Goal: Navigation & Orientation: Find specific page/section

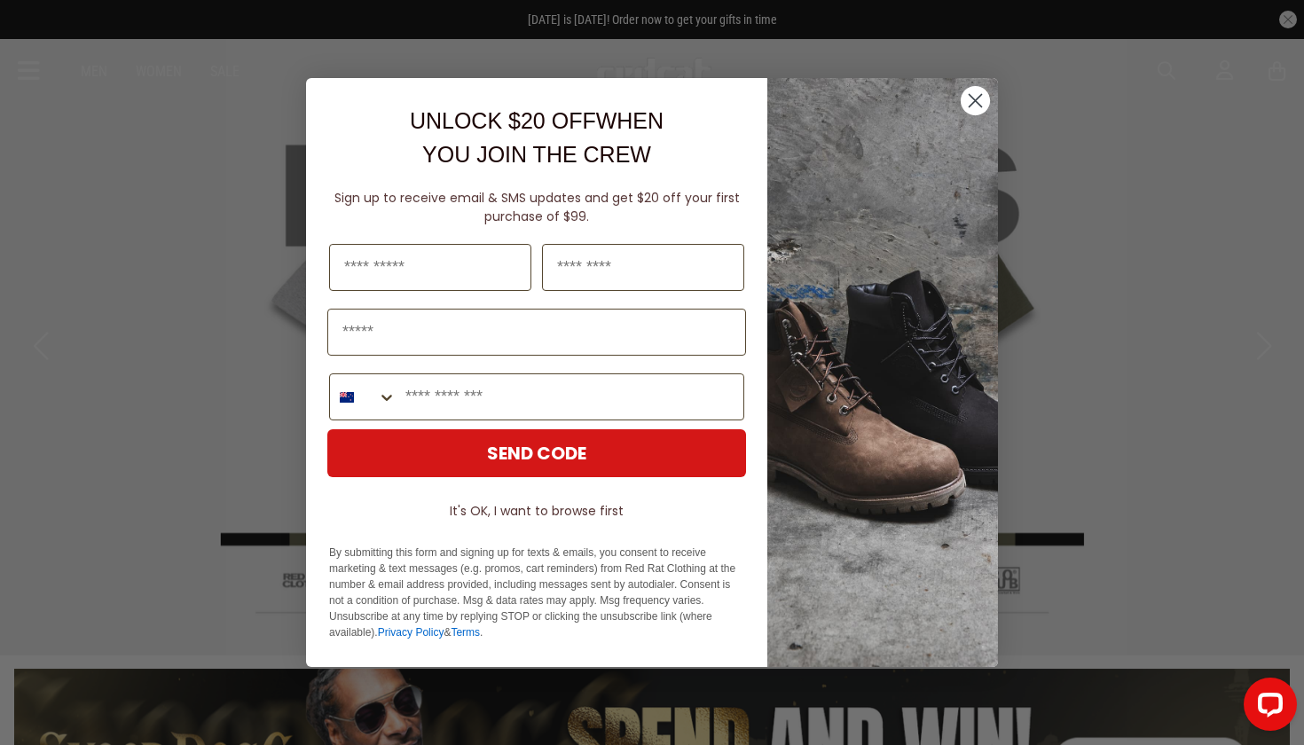
click at [952, 109] on img "POPUP Form" at bounding box center [882, 372] width 231 height 589
click at [971, 108] on circle "Close dialog" at bounding box center [975, 100] width 29 height 29
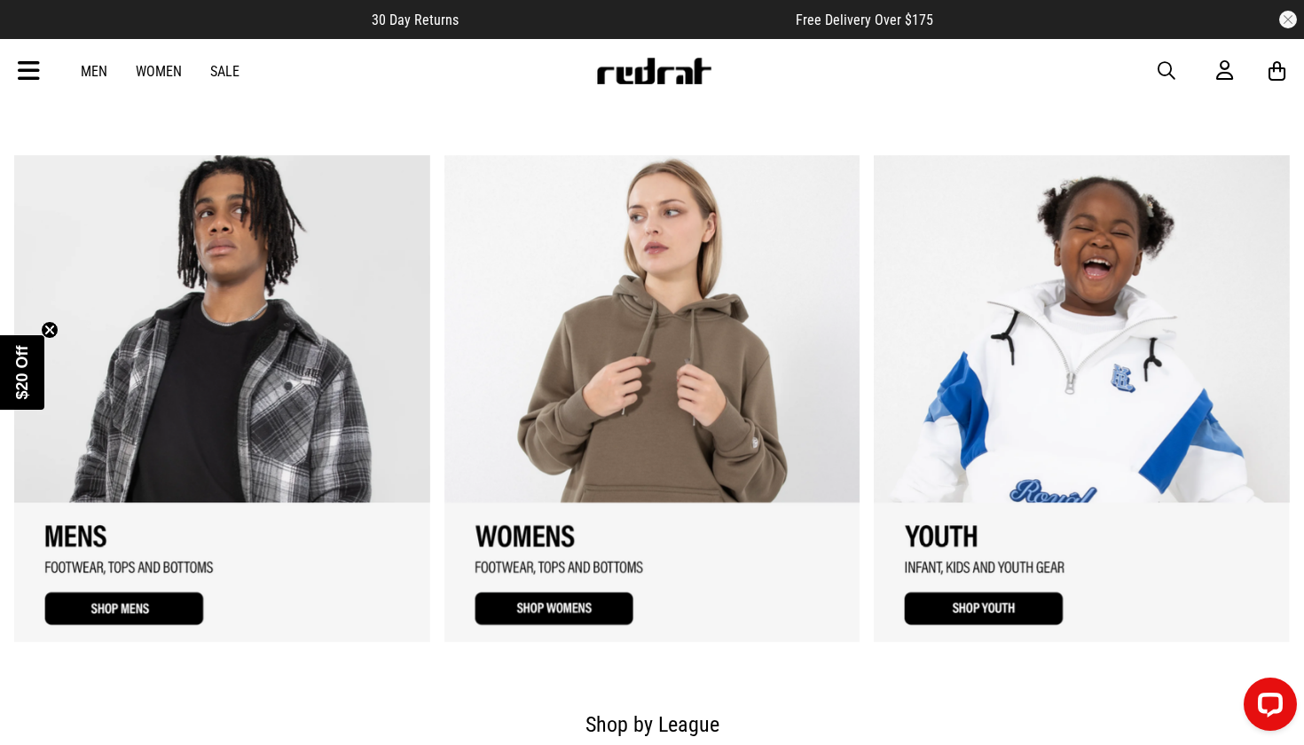
scroll to position [1309, 0]
click at [643, 317] on link "2 / 3" at bounding box center [652, 397] width 416 height 487
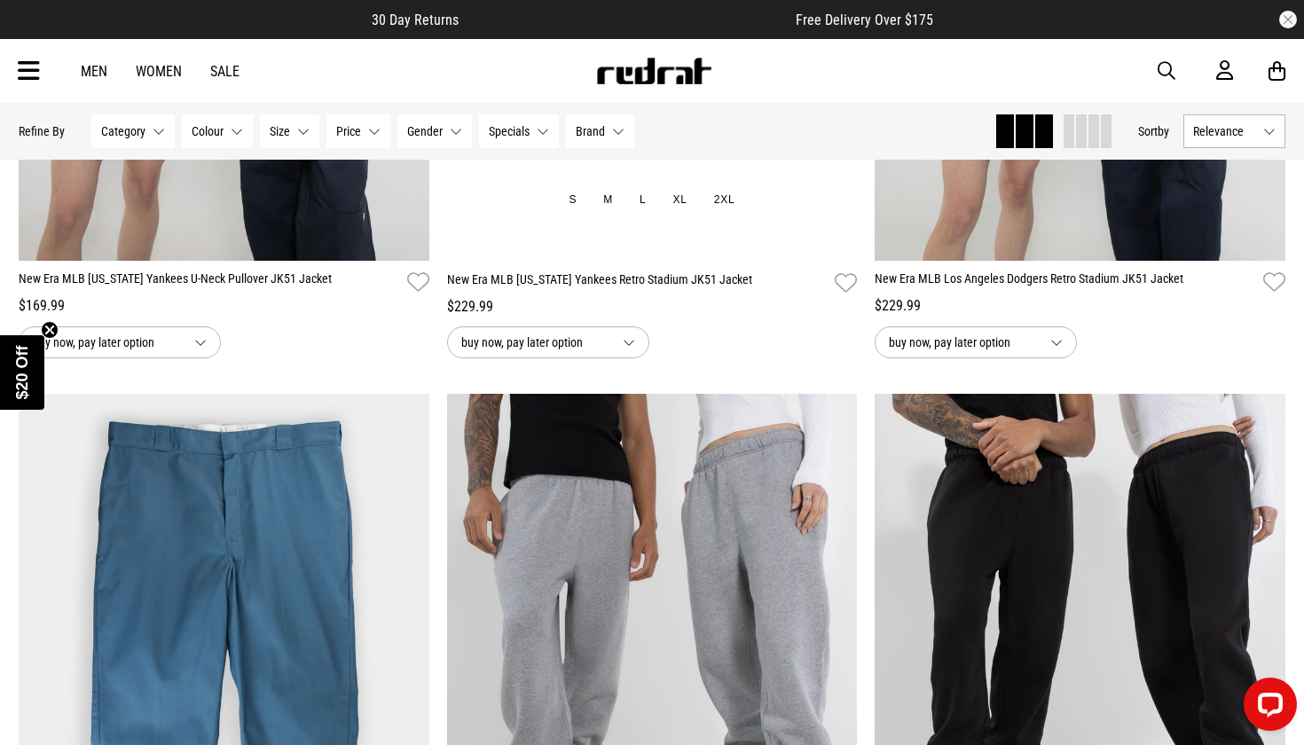
scroll to position [3811, 0]
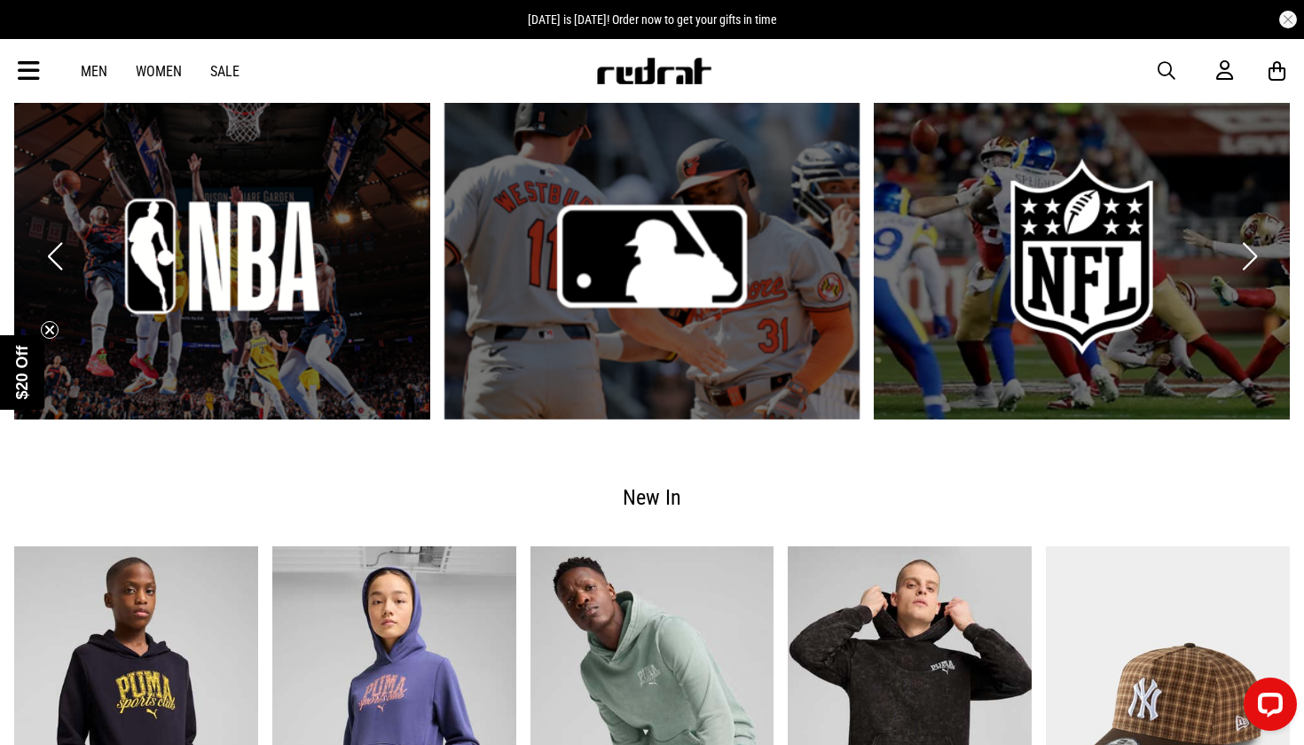
scroll to position [1999, 0]
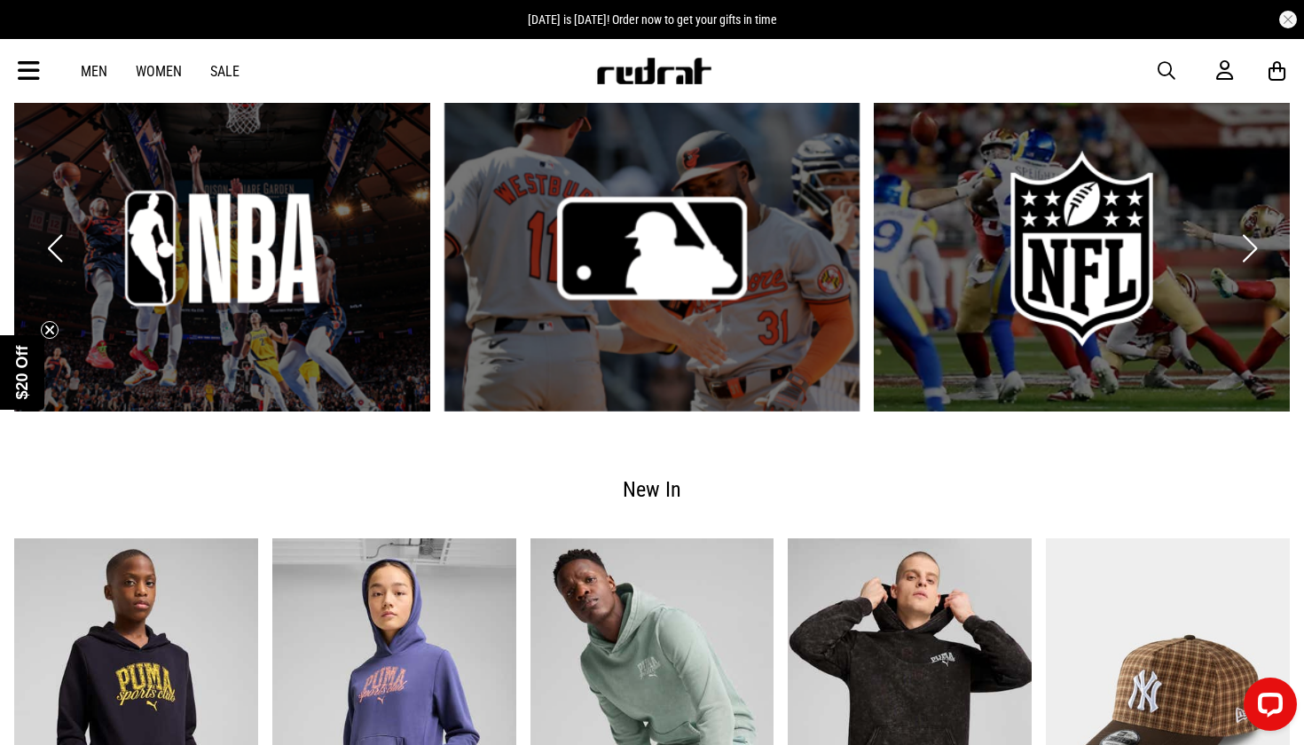
click at [614, 286] on link "2 / 6" at bounding box center [652, 248] width 416 height 326
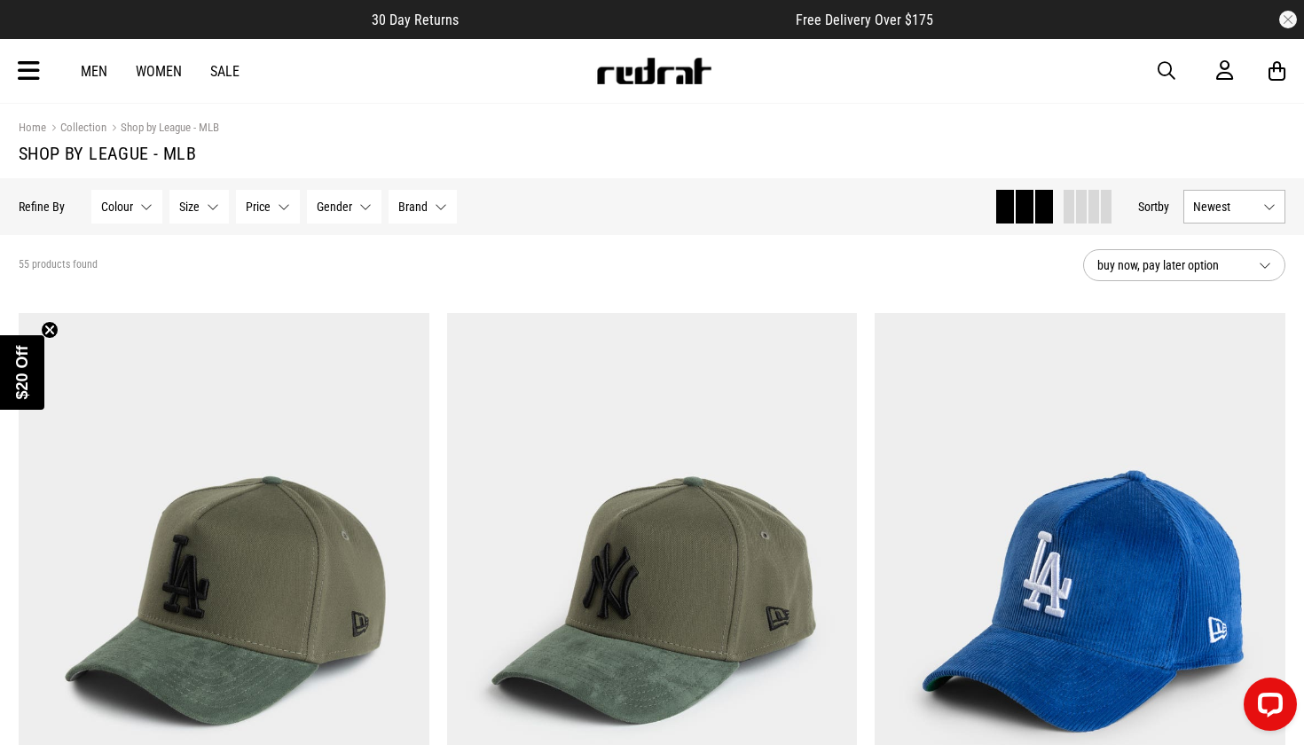
click at [99, 75] on link "Men" at bounding box center [94, 71] width 27 height 17
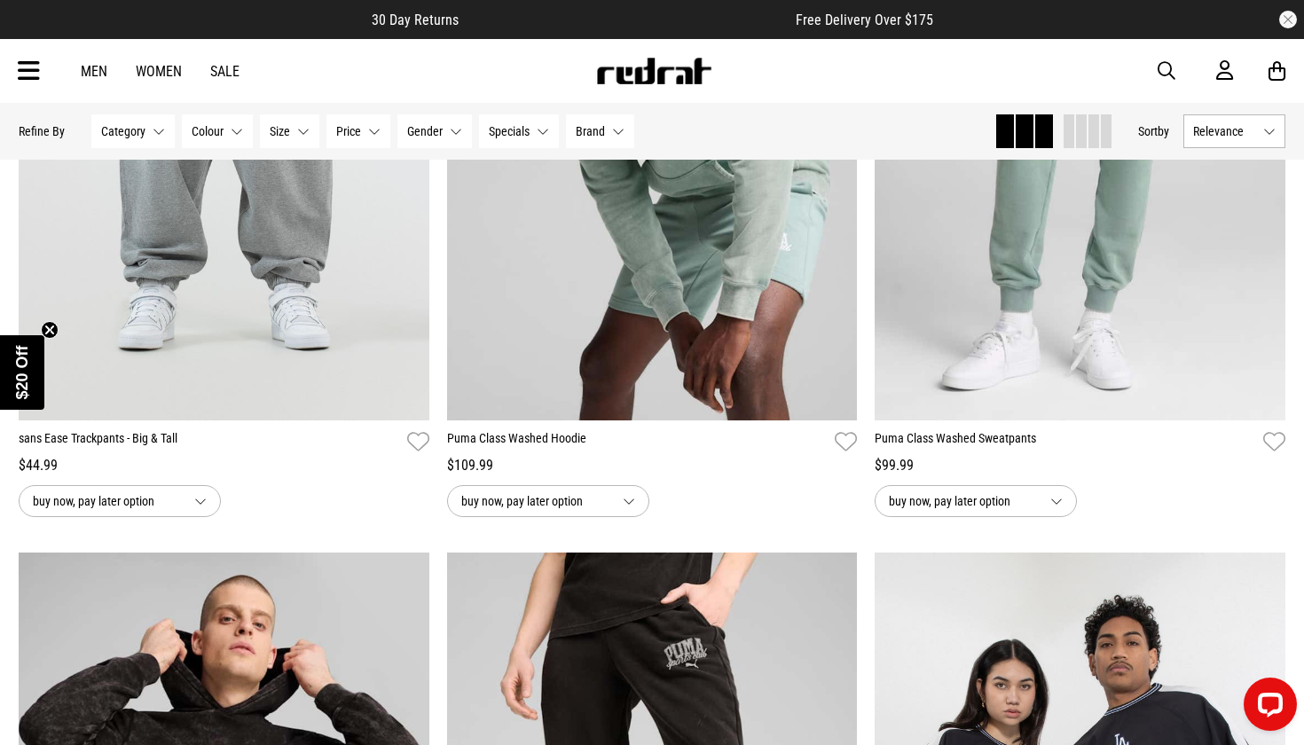
scroll to position [4005, 0]
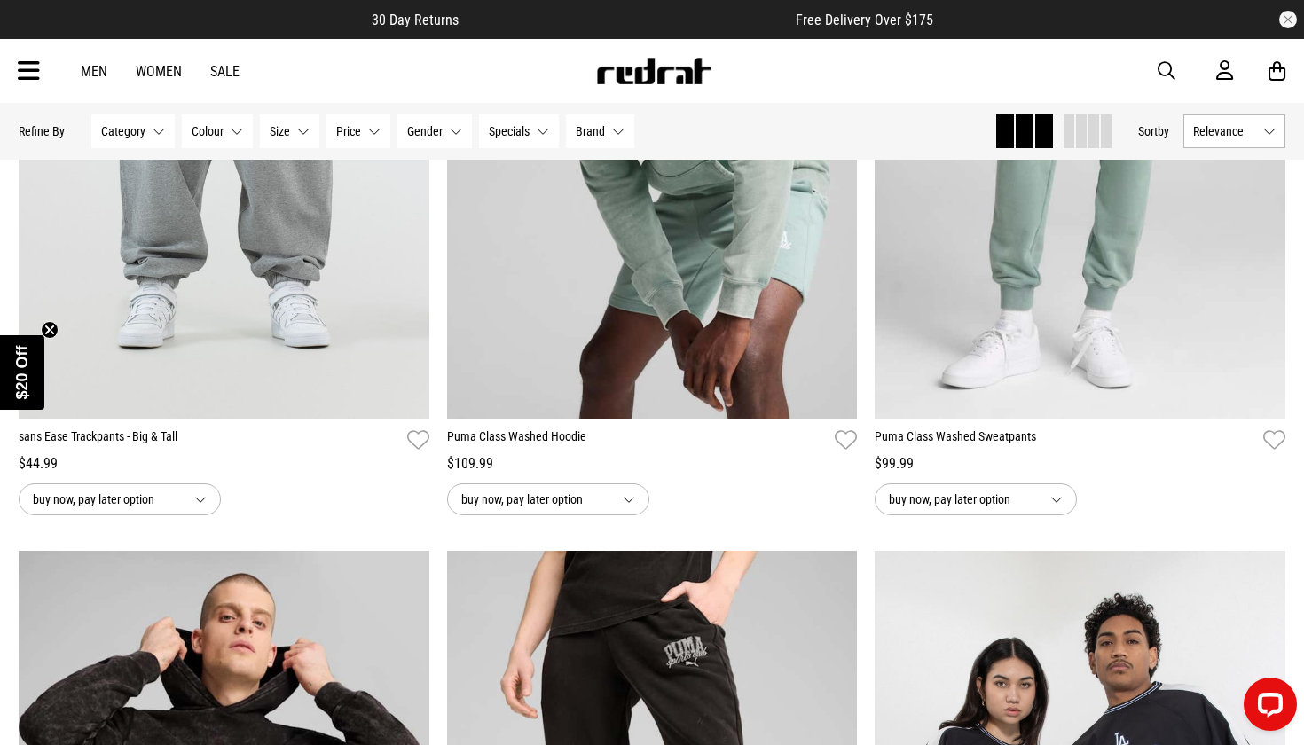
click at [22, 67] on icon at bounding box center [29, 71] width 22 height 29
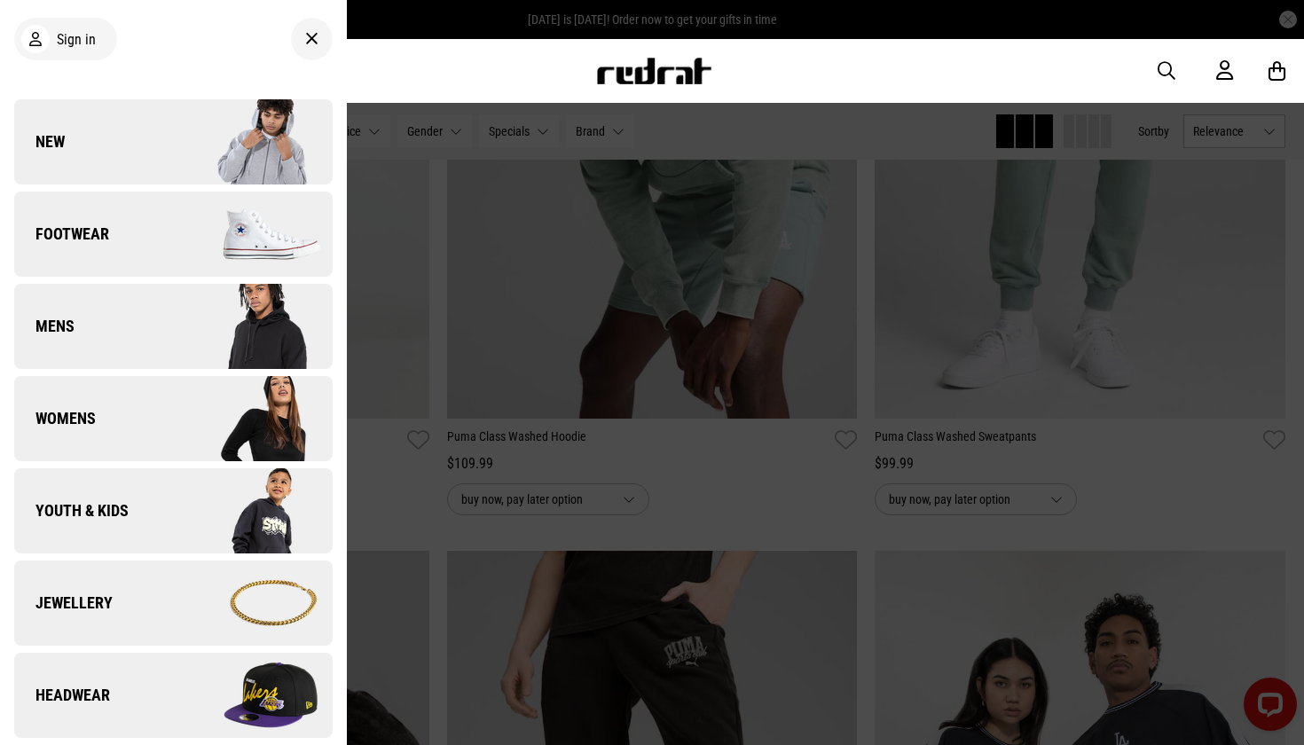
click at [83, 531] on link "Youth & Kids" at bounding box center [173, 510] width 318 height 85
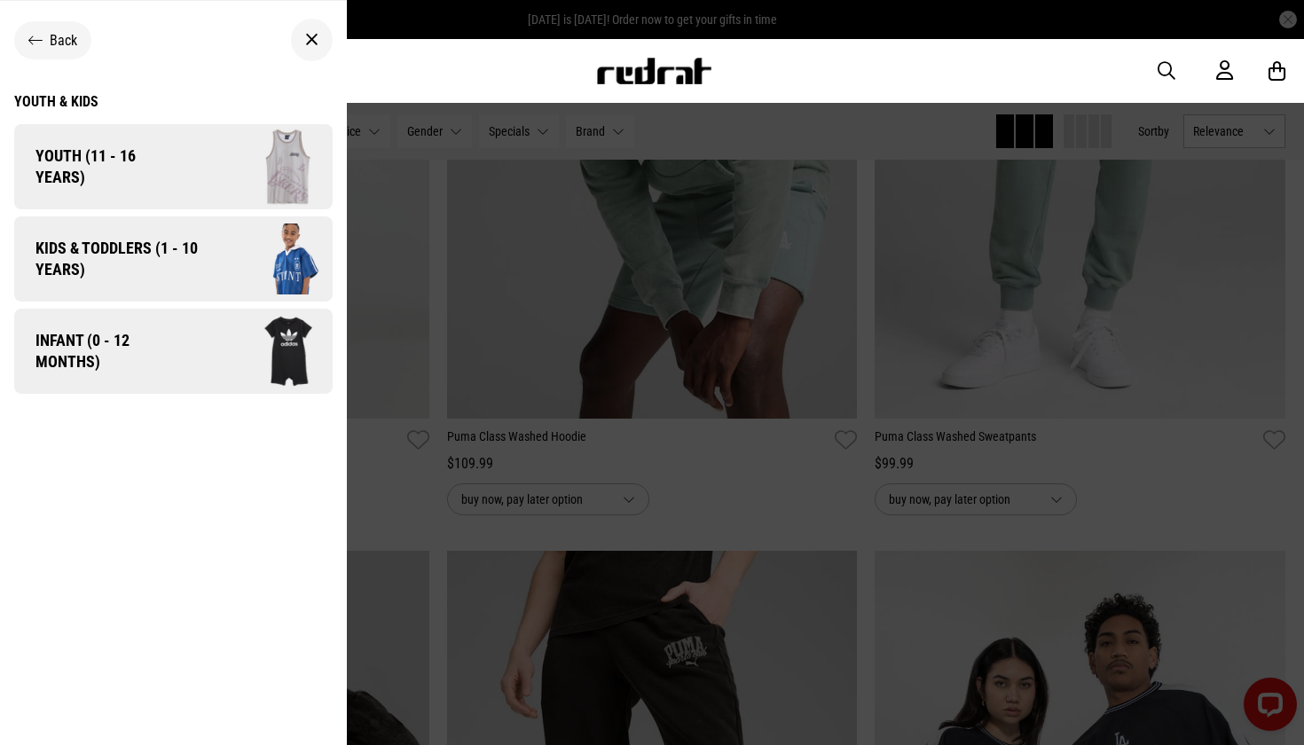
click at [93, 258] on span "Kids & Toddlers (1 - 10 years)" at bounding box center [110, 259] width 192 height 43
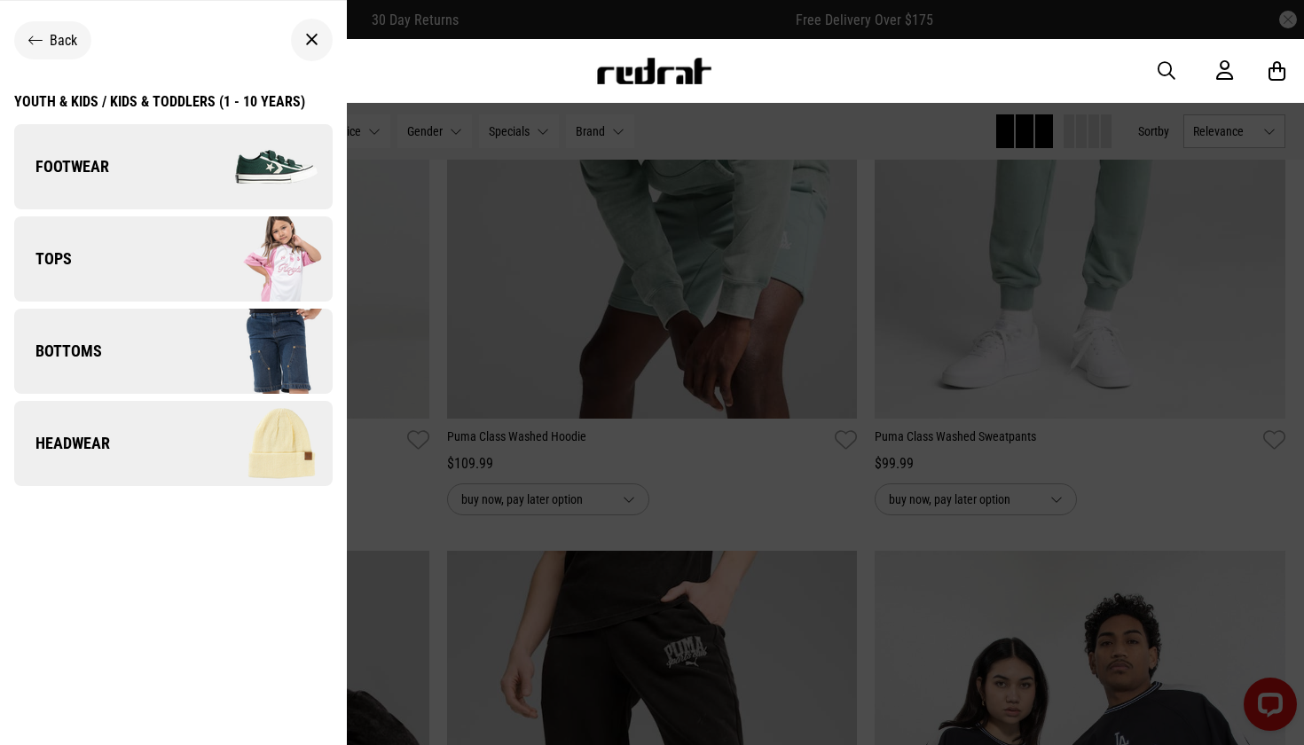
click at [138, 262] on link "Tops" at bounding box center [173, 258] width 318 height 85
